Goal: Contribute content: Add original content to the website for others to see

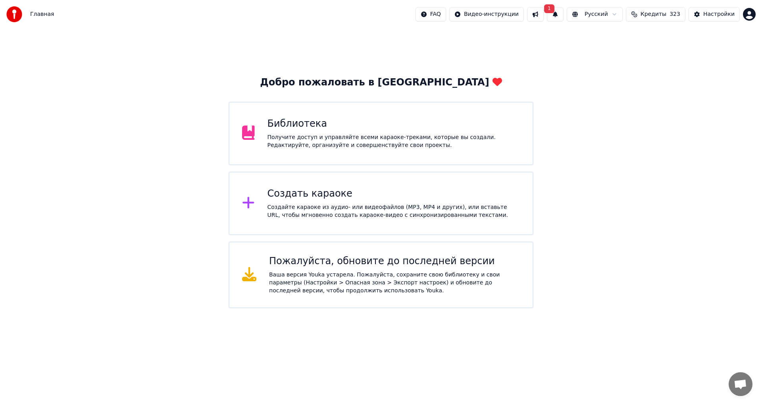
click at [296, 150] on div "Библиотека Получите доступ и управляйте всеми караоке-треками, которые вы созда…" at bounding box center [381, 134] width 305 height 64
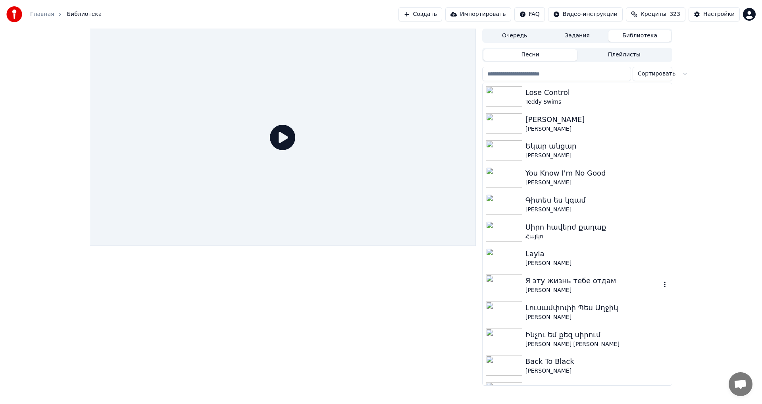
click at [578, 293] on div "[PERSON_NAME]" at bounding box center [593, 290] width 135 height 8
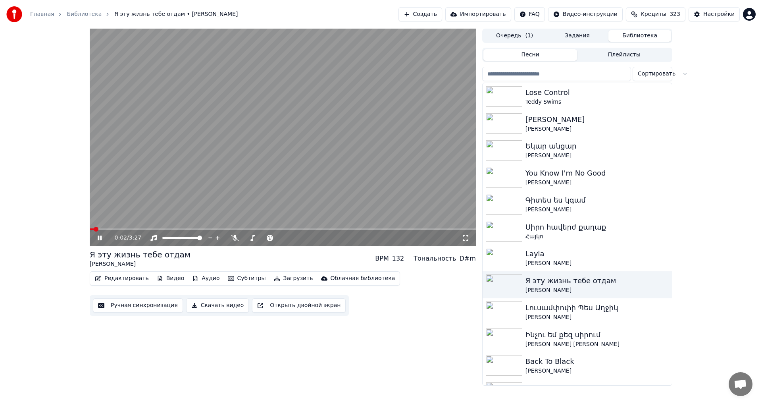
click at [242, 139] on video at bounding box center [283, 137] width 386 height 217
click at [572, 289] on div "[PERSON_NAME]" at bounding box center [593, 290] width 135 height 8
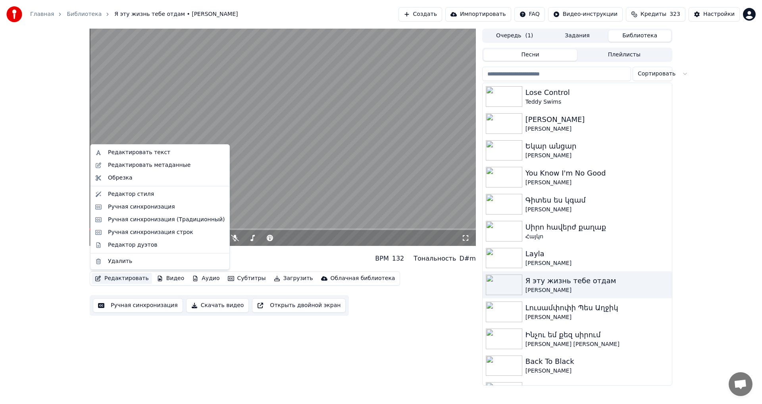
click at [119, 282] on button "Редактировать" at bounding box center [122, 278] width 60 height 11
click at [163, 171] on div "Обрезка" at bounding box center [160, 177] width 136 height 13
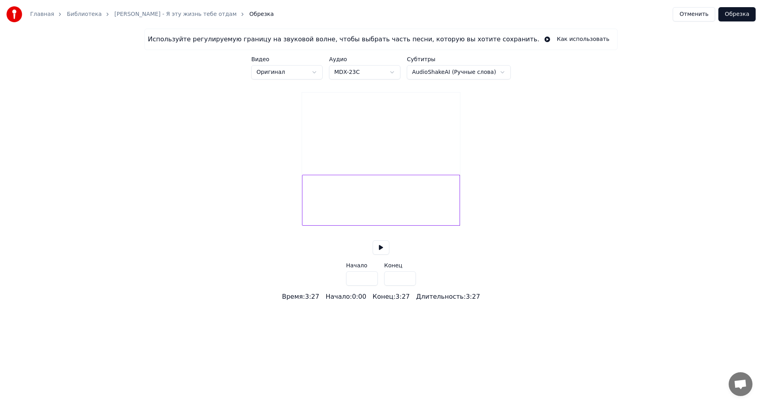
click at [689, 6] on div "Главная Библиотека [PERSON_NAME] - Я эту жизнь тебе отдам Обрезка Отменить Обре…" at bounding box center [381, 14] width 762 height 29
click at [688, 10] on button "Отменить" at bounding box center [694, 14] width 42 height 14
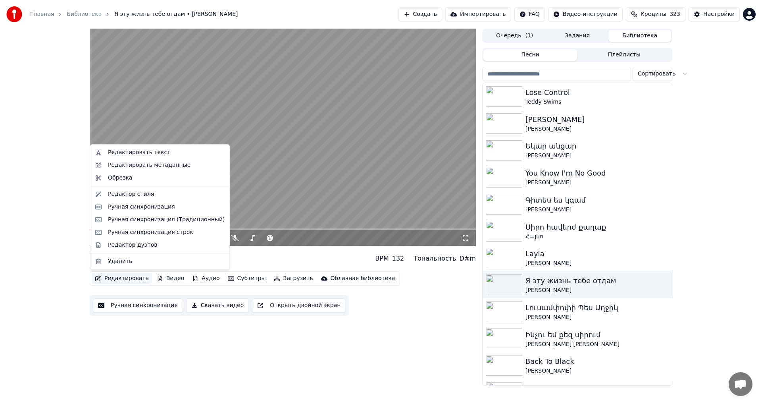
click at [116, 281] on button "Редактировать" at bounding box center [122, 278] width 60 height 11
click at [146, 164] on div "Редактировать метаданные" at bounding box center [149, 165] width 83 height 8
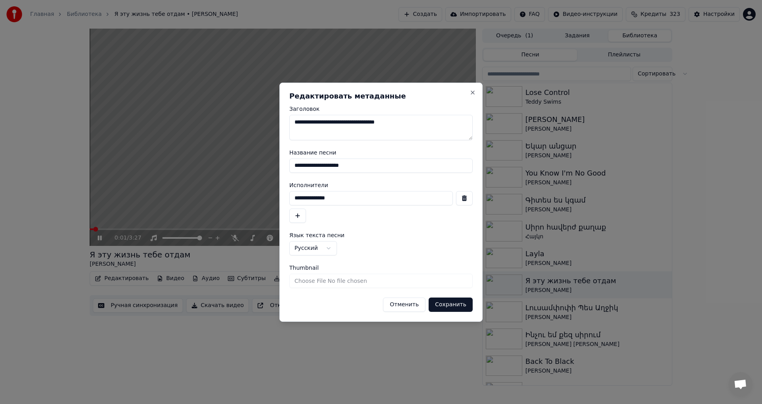
drag, startPoint x: 464, startPoint y: 119, endPoint x: 207, endPoint y: 119, distance: 257.2
click at [207, 119] on body "Главная Библиотека Я эту жизнь тебе отдам • [PERSON_NAME] Создать Импортировать…" at bounding box center [381, 202] width 762 height 404
drag, startPoint x: 400, startPoint y: 307, endPoint x: 401, endPoint y: 312, distance: 4.8
click at [401, 307] on button "Отменить" at bounding box center [404, 304] width 42 height 14
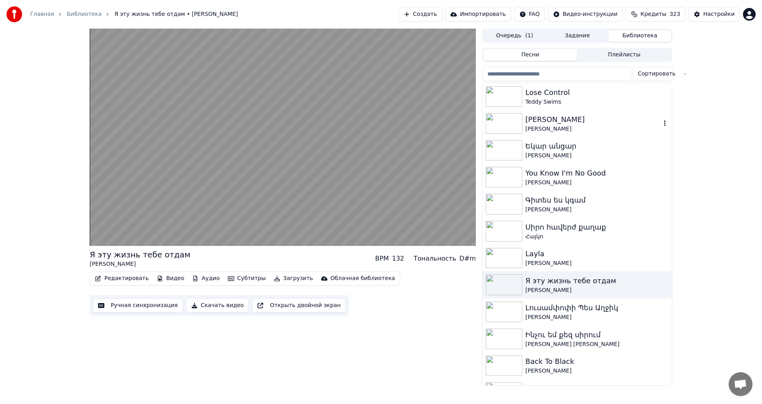
click at [584, 104] on div "Teddy Swims" at bounding box center [597, 102] width 143 height 8
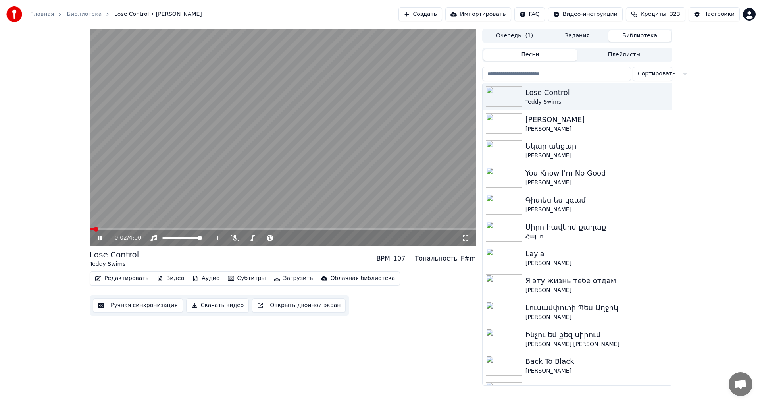
click at [98, 236] on icon at bounding box center [100, 237] width 4 height 5
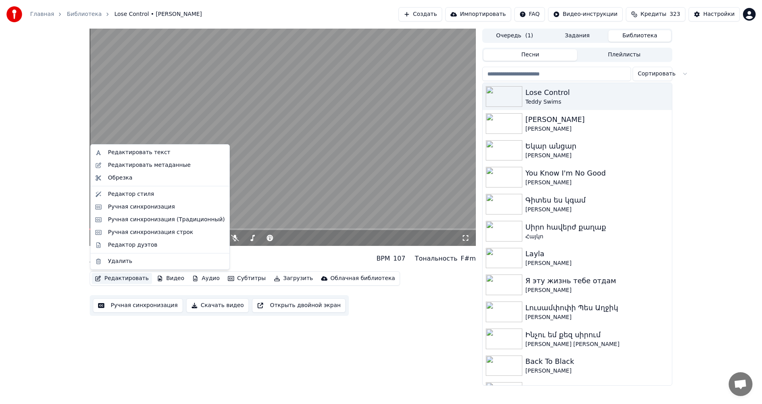
click at [125, 273] on button "Редактировать" at bounding box center [122, 278] width 60 height 11
click at [169, 163] on div "Редактировать метаданные" at bounding box center [149, 165] width 83 height 8
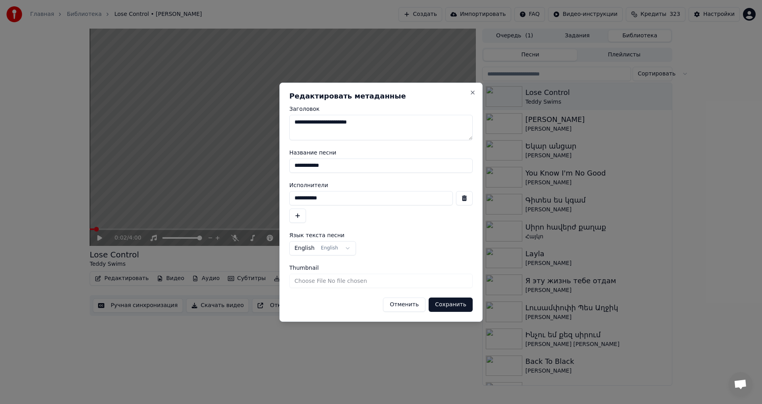
drag, startPoint x: 339, startPoint y: 161, endPoint x: 203, endPoint y: 161, distance: 136.1
click at [203, 161] on body "Главная Библиотека Lose Control • [PERSON_NAME] Создать Импортировать FAQ Видео…" at bounding box center [381, 202] width 762 height 404
paste input "**********"
drag, startPoint x: 347, startPoint y: 168, endPoint x: 86, endPoint y: 186, distance: 261.0
click at [86, 186] on body "Главная Библиотека Lose Control • [PERSON_NAME] Создать Импортировать FAQ Видео…" at bounding box center [381, 202] width 762 height 404
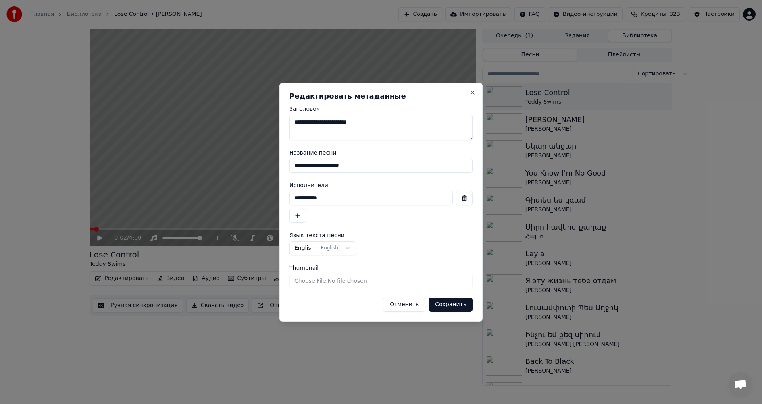
type input "**********"
drag, startPoint x: 377, startPoint y: 201, endPoint x: 158, endPoint y: 196, distance: 219.6
click at [159, 196] on body "Главная Библиотека Lose Control • [PERSON_NAME] Создать Импортировать FAQ Видео…" at bounding box center [381, 202] width 762 height 404
paste input "**********"
drag, startPoint x: 344, startPoint y: 198, endPoint x: 509, endPoint y: 191, distance: 164.9
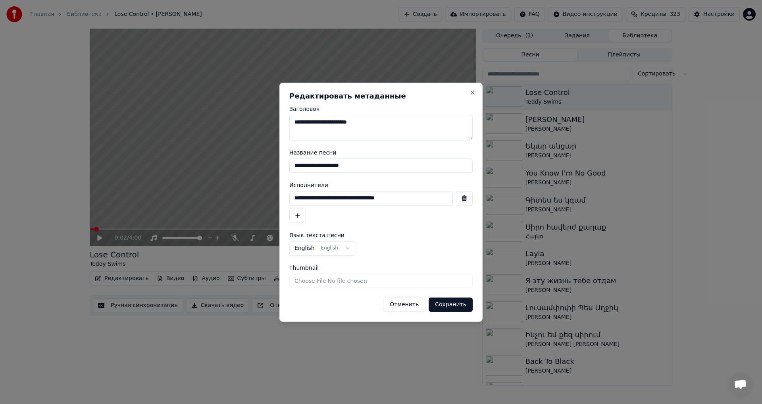
click at [506, 191] on body "Главная Библиотека Lose Control • [PERSON_NAME] Создать Импортировать FAQ Видео…" at bounding box center [381, 202] width 762 height 404
type input "**********"
drag, startPoint x: 396, startPoint y: 119, endPoint x: 85, endPoint y: 132, distance: 311.5
click at [85, 132] on body "Главная Библиотека Lose Control • [PERSON_NAME] Создать Импортировать FAQ Видео…" at bounding box center [381, 202] width 762 height 404
paste textarea "**********"
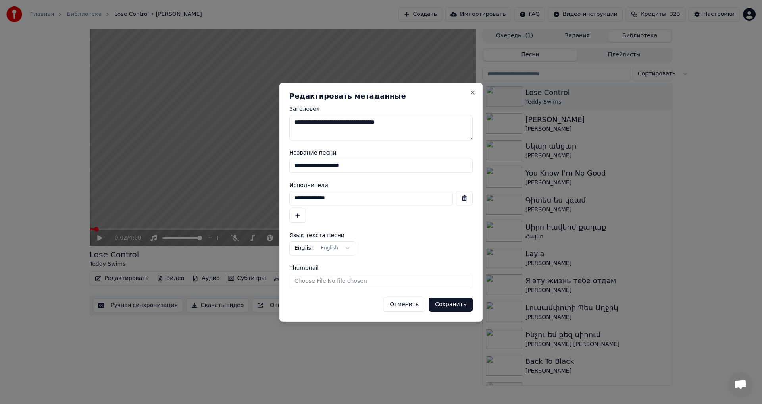
drag, startPoint x: 347, startPoint y: 120, endPoint x: 110, endPoint y: 129, distance: 236.3
click at [110, 129] on body "Главная Библиотека Lose Control • [PERSON_NAME] Создать Импортировать FAQ Видео…" at bounding box center [381, 202] width 762 height 404
type textarea "**********"
click at [458, 302] on button "Сохранить" at bounding box center [451, 304] width 44 height 14
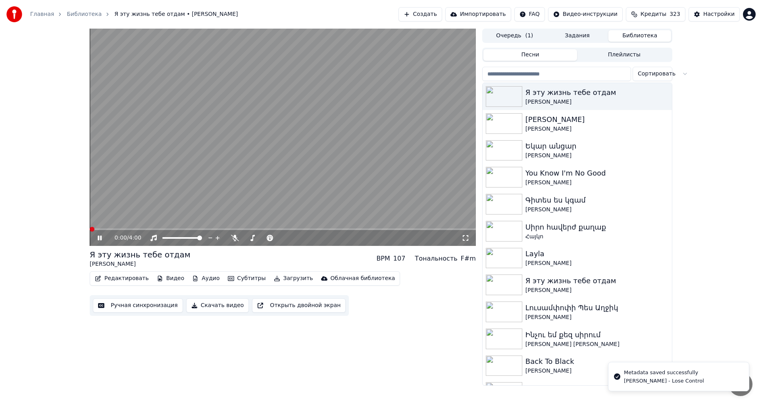
click at [304, 147] on video at bounding box center [283, 137] width 386 height 217
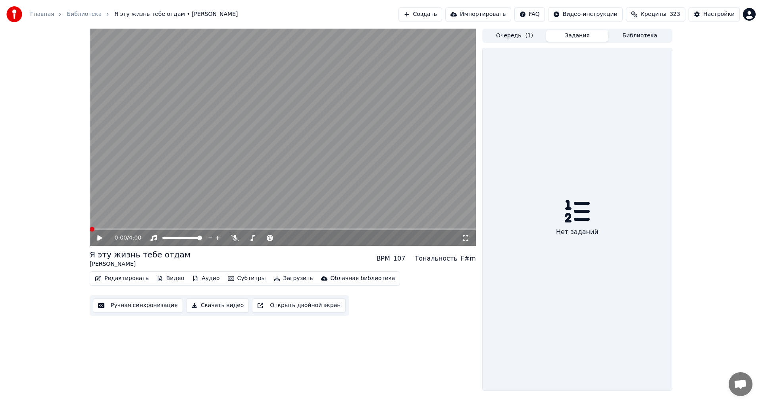
click at [568, 41] on button "Задания" at bounding box center [577, 36] width 63 height 12
click at [521, 37] on button "Очередь ( 1 )" at bounding box center [514, 36] width 63 height 12
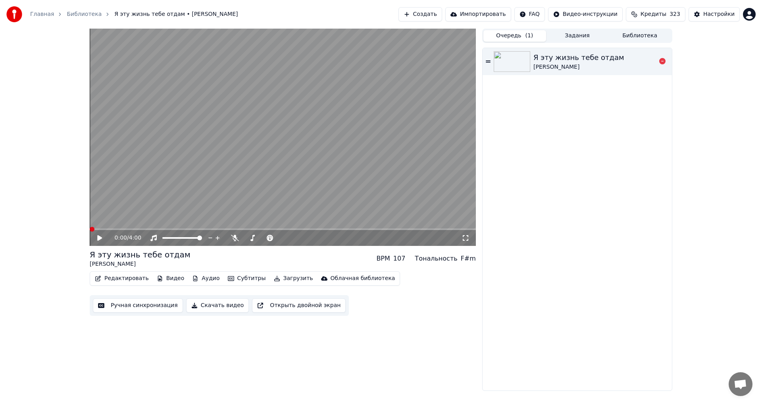
click at [574, 54] on div "Я эту жизнь тебе отдам" at bounding box center [578, 57] width 91 height 11
click at [103, 235] on icon at bounding box center [105, 238] width 19 height 6
click at [279, 279] on button "Загрузить" at bounding box center [294, 278] width 46 height 11
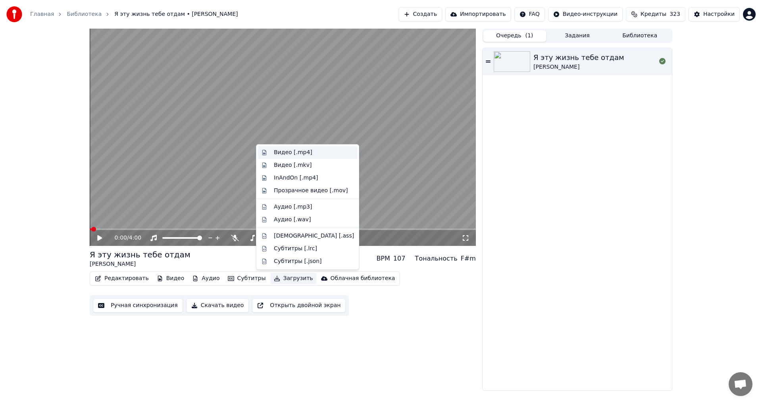
click at [293, 156] on div "Видео [.mp4]" at bounding box center [293, 152] width 39 height 8
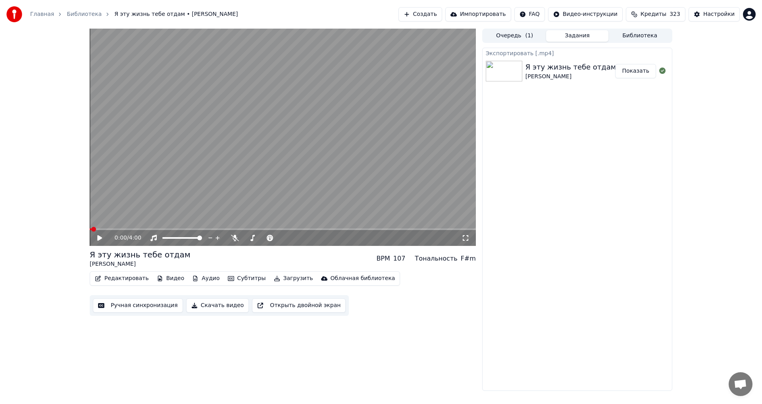
click at [620, 73] on button "Показать" at bounding box center [635, 71] width 41 height 14
